Goal: Check status

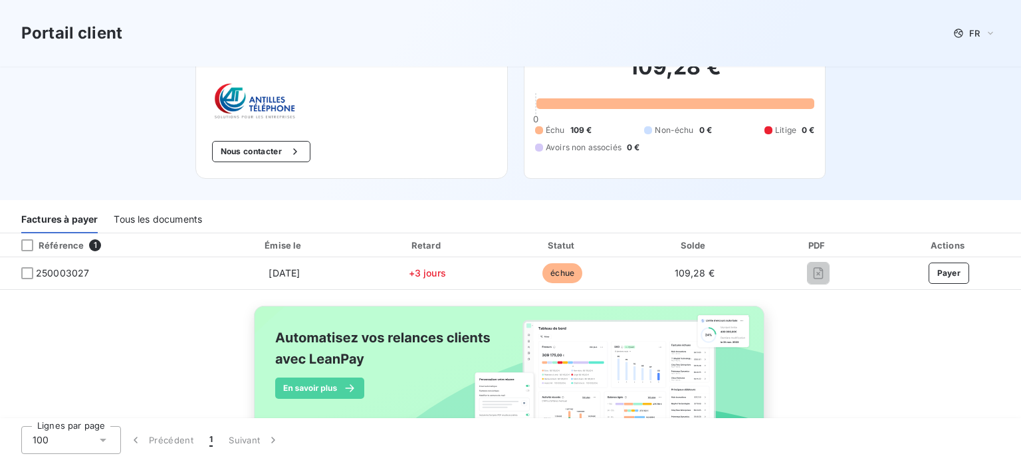
scroll to position [103, 0]
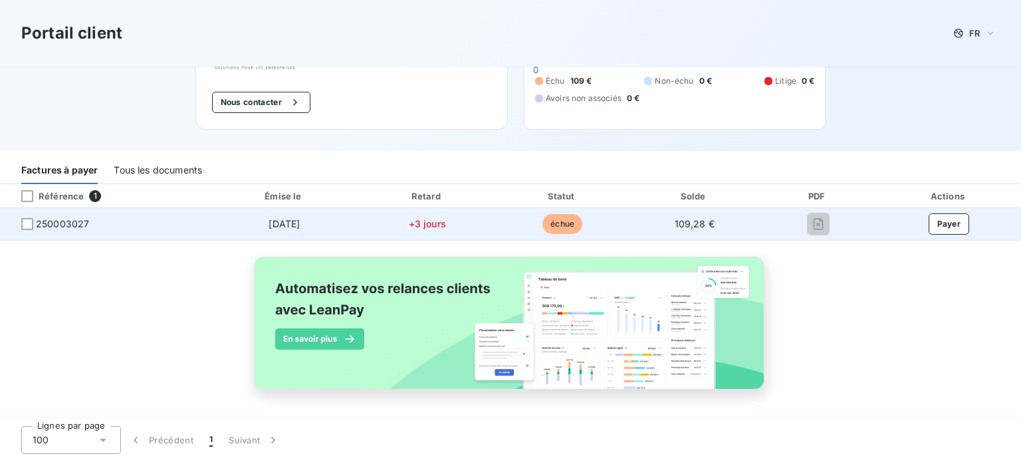
click at [19, 220] on span "250003027" at bounding box center [105, 223] width 189 height 13
click at [27, 224] on div at bounding box center [27, 224] width 12 height 12
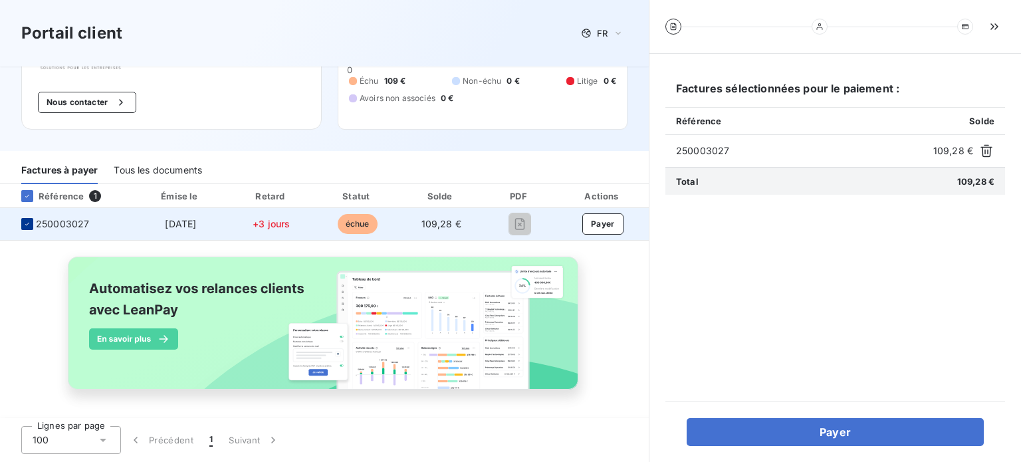
click at [27, 221] on icon at bounding box center [27, 224] width 8 height 8
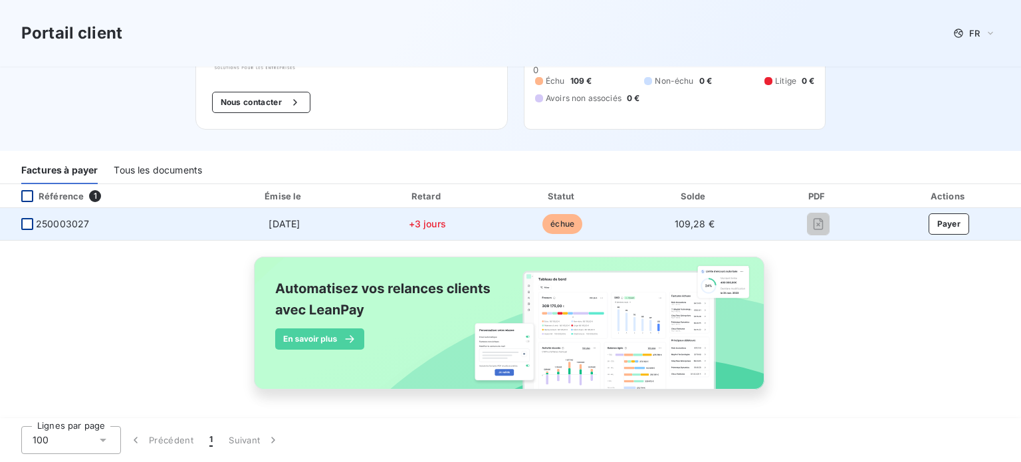
click at [29, 191] on div at bounding box center [27, 196] width 12 height 12
